Goal: Navigation & Orientation: Find specific page/section

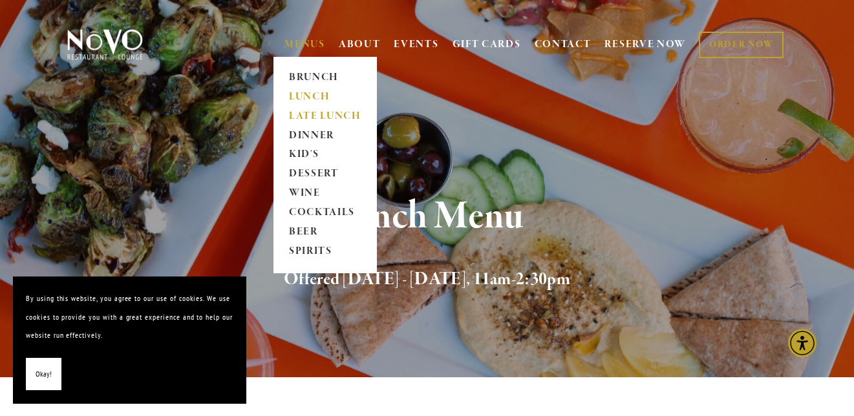
click at [313, 117] on link "LATE LUNCH" at bounding box center [324, 116] width 81 height 19
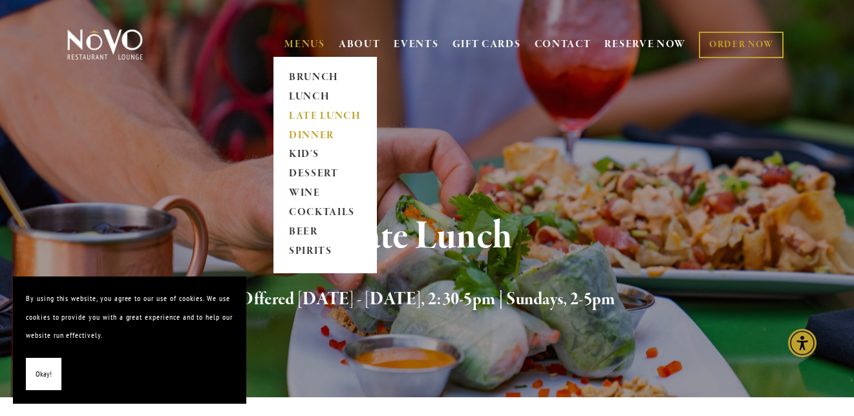
click at [303, 134] on link "DINNER" at bounding box center [324, 135] width 81 height 19
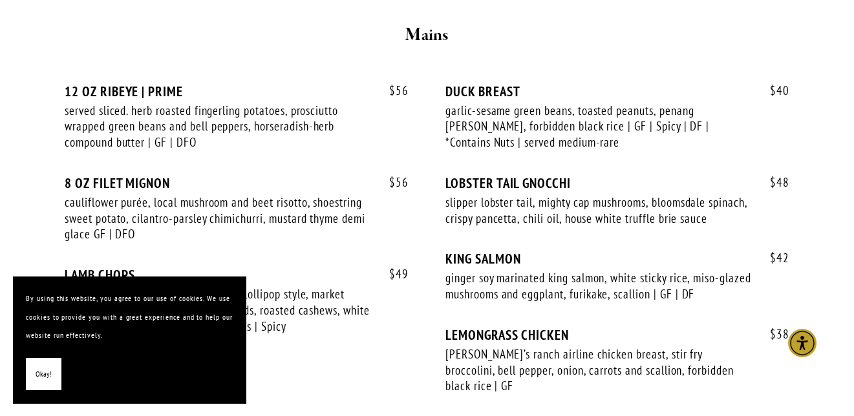
scroll to position [2375, 0]
